Goal: Task Accomplishment & Management: Manage account settings

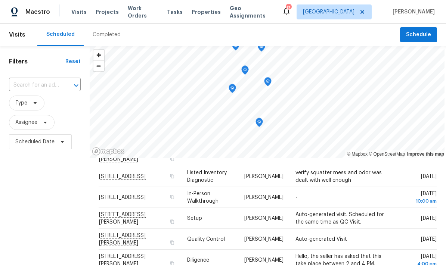
scroll to position [107, 0]
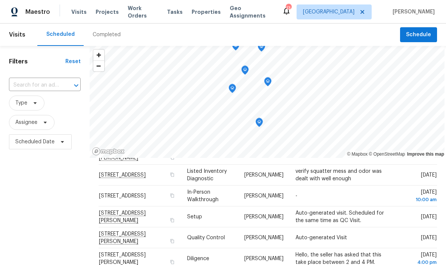
click at [0, 0] on icon at bounding box center [0, 0] width 0 height 0
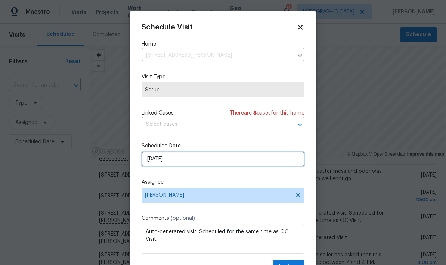
click at [202, 162] on input "10/3/2025" at bounding box center [223, 159] width 163 height 15
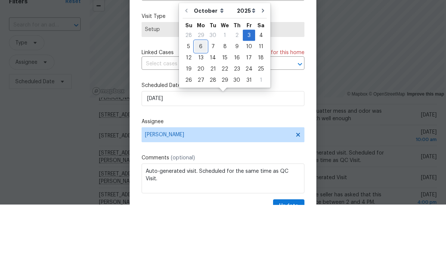
click at [199, 102] on div "6" at bounding box center [201, 107] width 12 height 10
type input "10/6/2025"
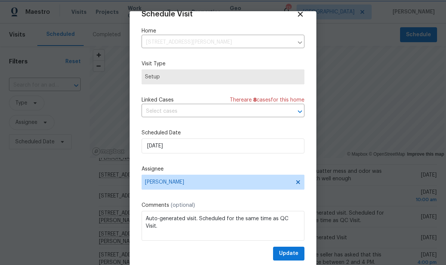
scroll to position [15, 0]
click at [290, 251] on span "Update" at bounding box center [288, 253] width 19 height 9
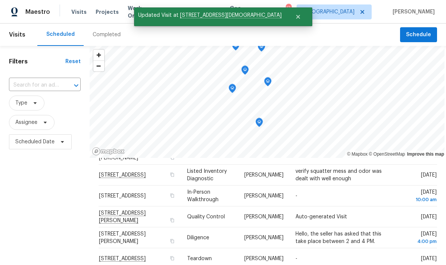
click at [0, 0] on span at bounding box center [0, 0] width 0 height 0
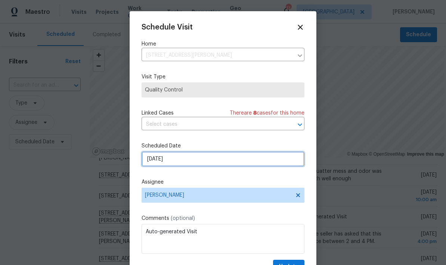
click at [213, 162] on input "10/3/2025" at bounding box center [223, 159] width 163 height 15
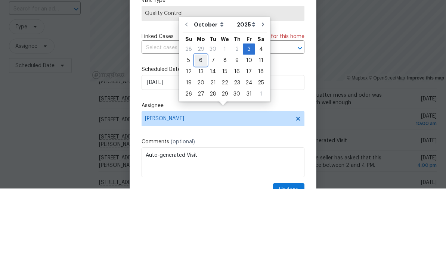
click at [201, 131] on div "6" at bounding box center [201, 136] width 12 height 10
type input "10/6/2025"
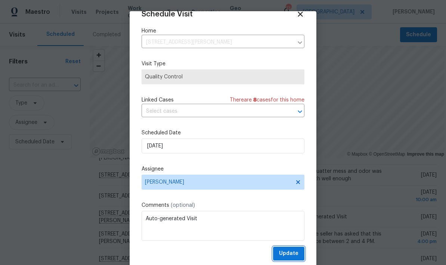
click at [293, 254] on span "Update" at bounding box center [288, 253] width 19 height 9
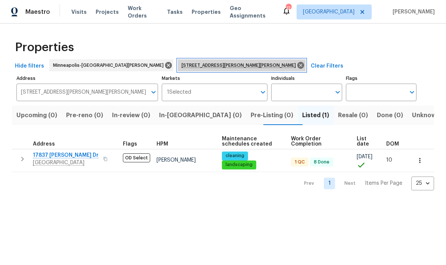
click at [296, 66] on icon at bounding box center [300, 65] width 8 height 8
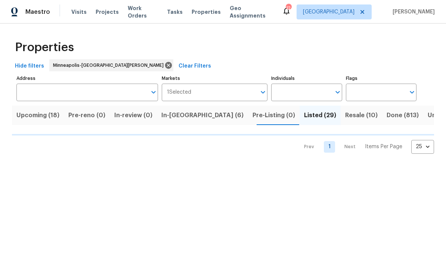
click at [35, 94] on input "Address" at bounding box center [81, 93] width 130 height 18
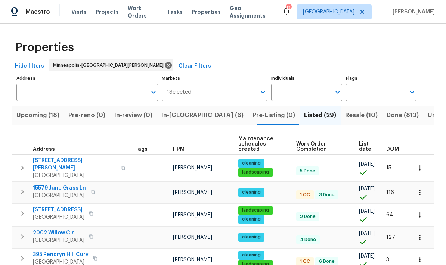
click at [174, 117] on span "In-reno (6)" at bounding box center [202, 115] width 82 height 10
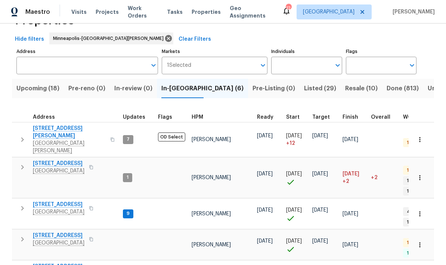
scroll to position [27, 0]
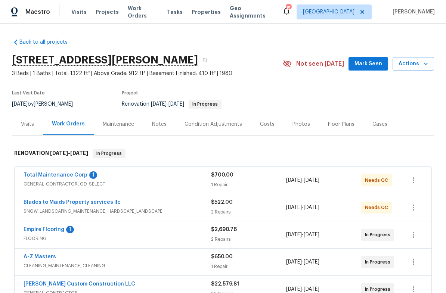
click at [40, 177] on link "Total Maintenance Corp" at bounding box center [56, 174] width 64 height 5
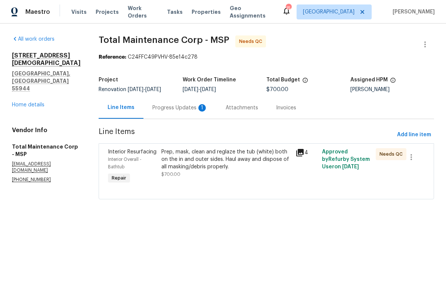
click at [169, 111] on div "Progress Updates 1" at bounding box center [179, 107] width 55 height 7
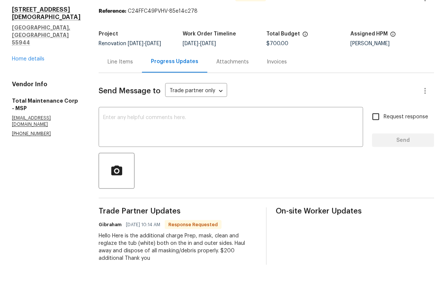
scroll to position [18, 0]
click at [114, 86] on div "Line Items" at bounding box center [120, 89] width 25 height 7
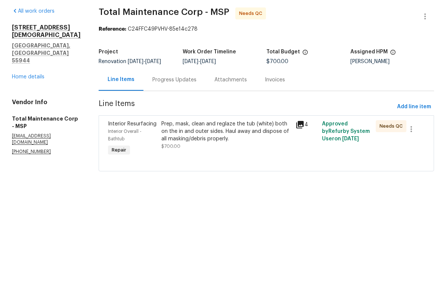
click at [178, 148] on div "Prep, mask, clean and reglaze the tub (white) both on the in and outer sides. H…" at bounding box center [225, 159] width 129 height 22
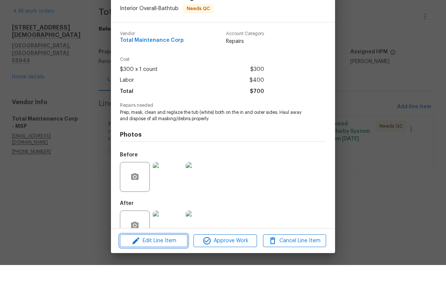
click at [148, 264] on span "Edit Line Item" at bounding box center [153, 268] width 63 height 9
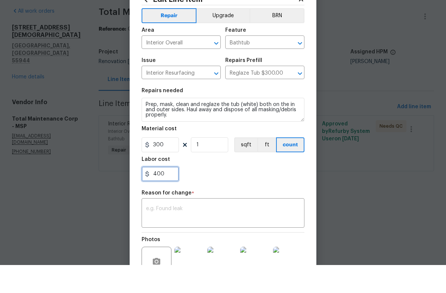
click at [165, 195] on input "400" at bounding box center [160, 202] width 37 height 15
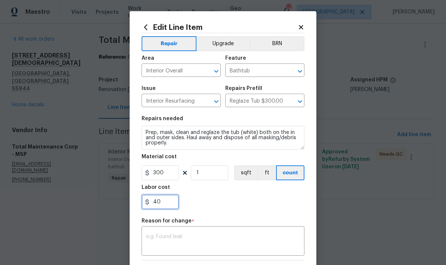
type input "4"
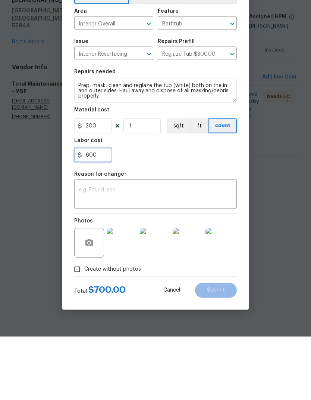
type input "600"
click at [84, 250] on textarea at bounding box center [156, 258] width 154 height 16
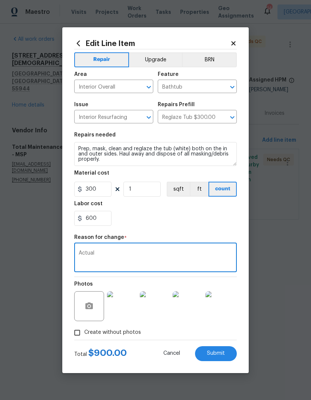
click at [118, 254] on textarea "Actual" at bounding box center [156, 258] width 154 height 16
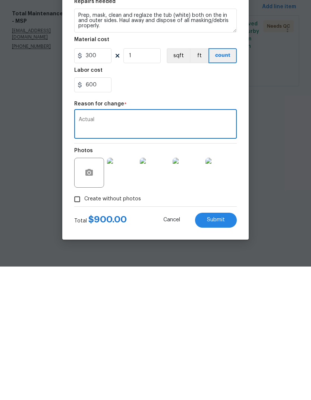
type textarea "Actual"
click at [215, 293] on button "Submit" at bounding box center [216, 353] width 42 height 15
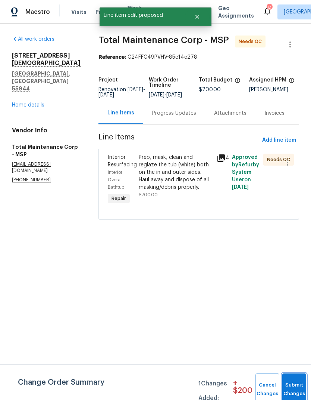
click at [290, 293] on button "Submit Changes" at bounding box center [295, 389] width 24 height 32
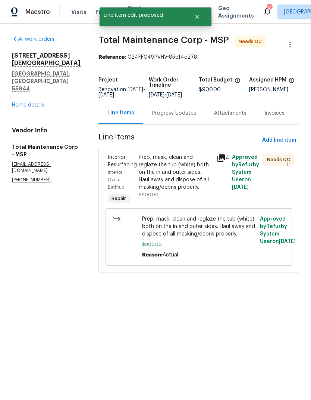
click at [21, 102] on link "Home details" at bounding box center [28, 104] width 32 height 5
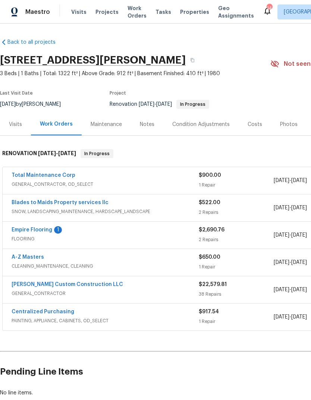
click at [20, 231] on link "Empire Flooring" at bounding box center [32, 229] width 41 height 5
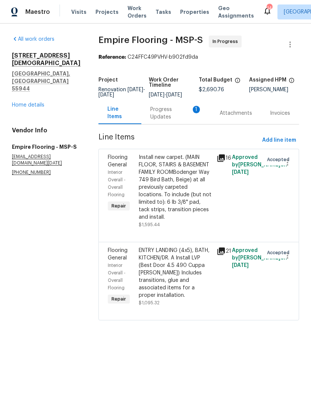
click at [161, 116] on div "Progress Updates 1" at bounding box center [176, 113] width 52 height 15
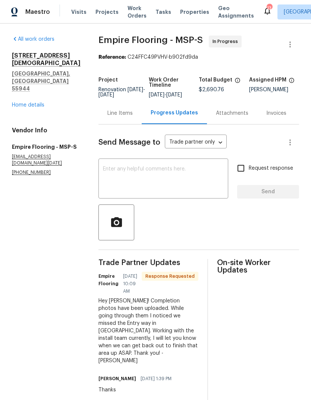
click at [111, 174] on textarea at bounding box center [163, 179] width 121 height 26
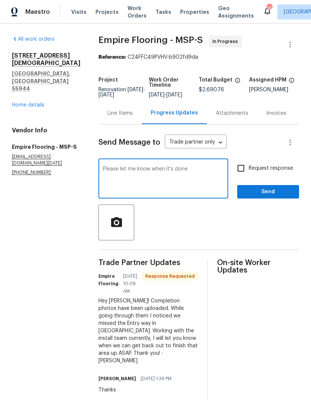
type textarea "Please let me know when it’s done"
click at [242, 173] on input "Request response" at bounding box center [241, 168] width 16 height 16
checkbox input "true"
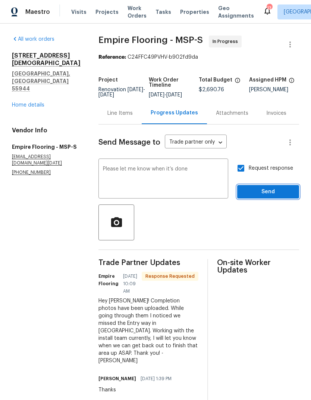
click at [256, 196] on span "Send" at bounding box center [268, 191] width 50 height 9
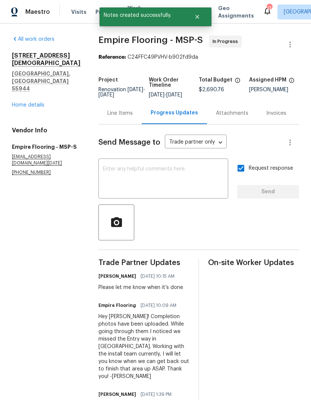
click at [23, 102] on link "Home details" at bounding box center [28, 104] width 32 height 5
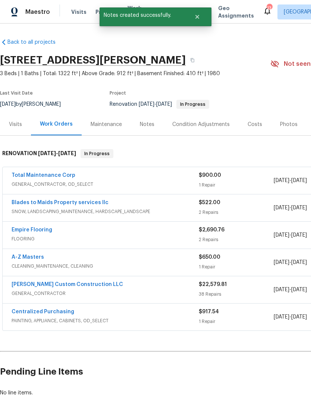
click at [142, 127] on div "Notes" at bounding box center [147, 124] width 15 height 7
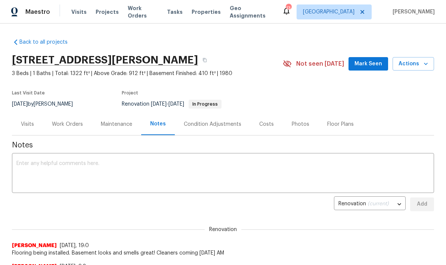
click at [31, 167] on textarea at bounding box center [222, 174] width 413 height 26
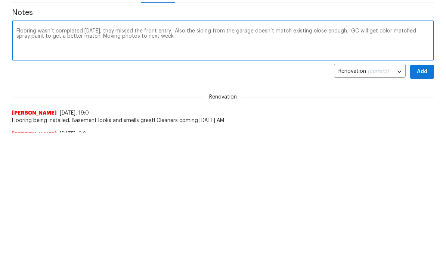
type textarea "Flooring wasn’t completed yesterday, they missed the front entry. Also the sidi…"
click at [422, 200] on span "Add" at bounding box center [422, 204] width 12 height 9
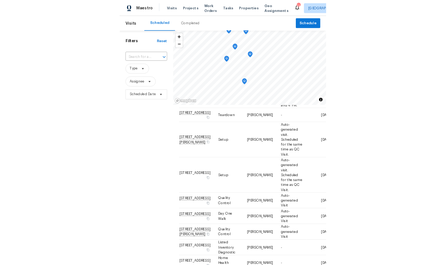
scroll to position [122, 0]
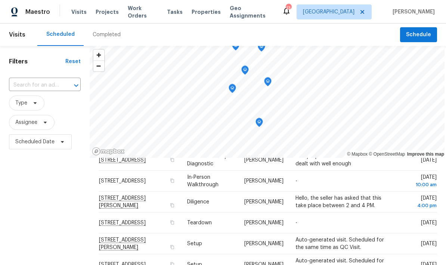
click at [27, 16] on div "Maestro" at bounding box center [25, 11] width 50 height 15
